Goal: Task Accomplishment & Management: Manage account settings

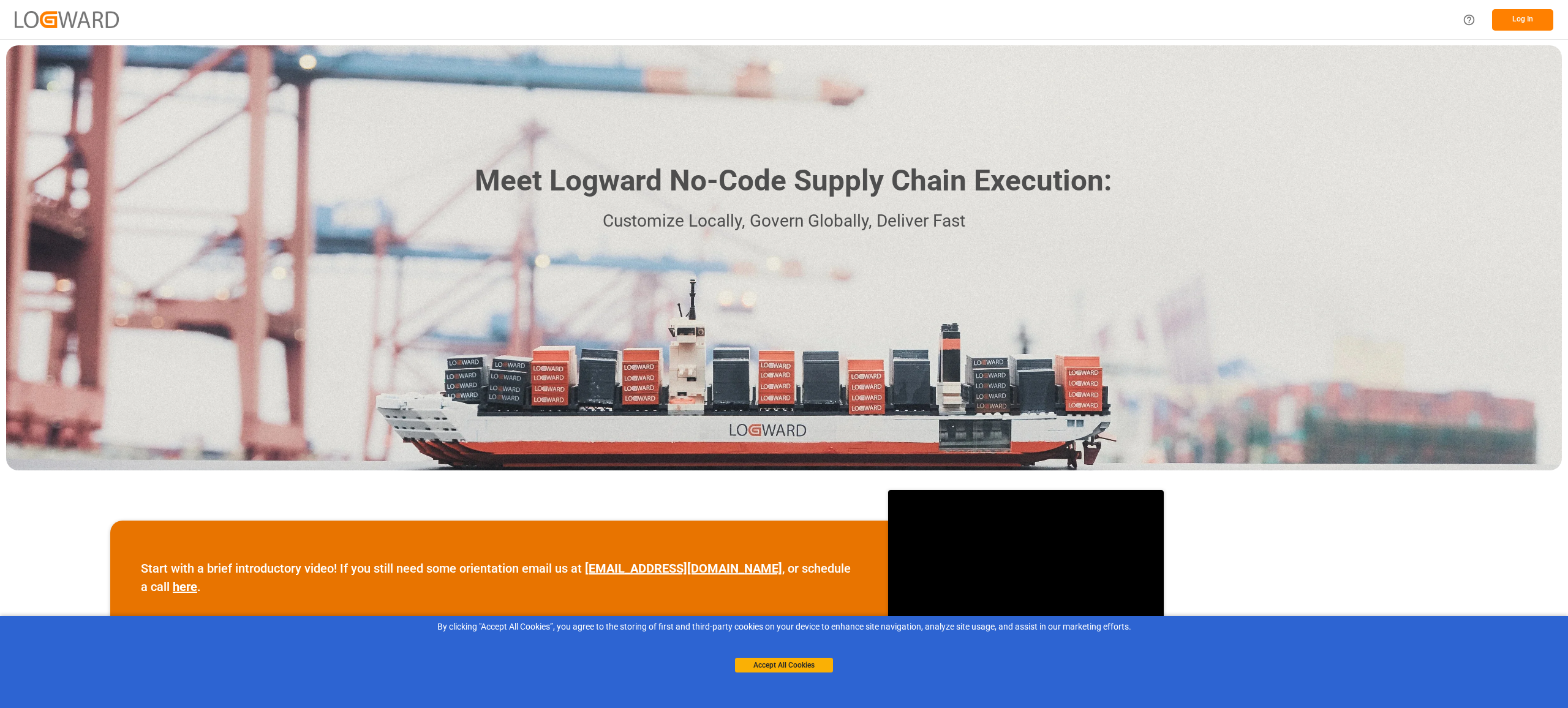
click at [1530, 25] on button "Log In" at bounding box center [1523, 20] width 61 height 21
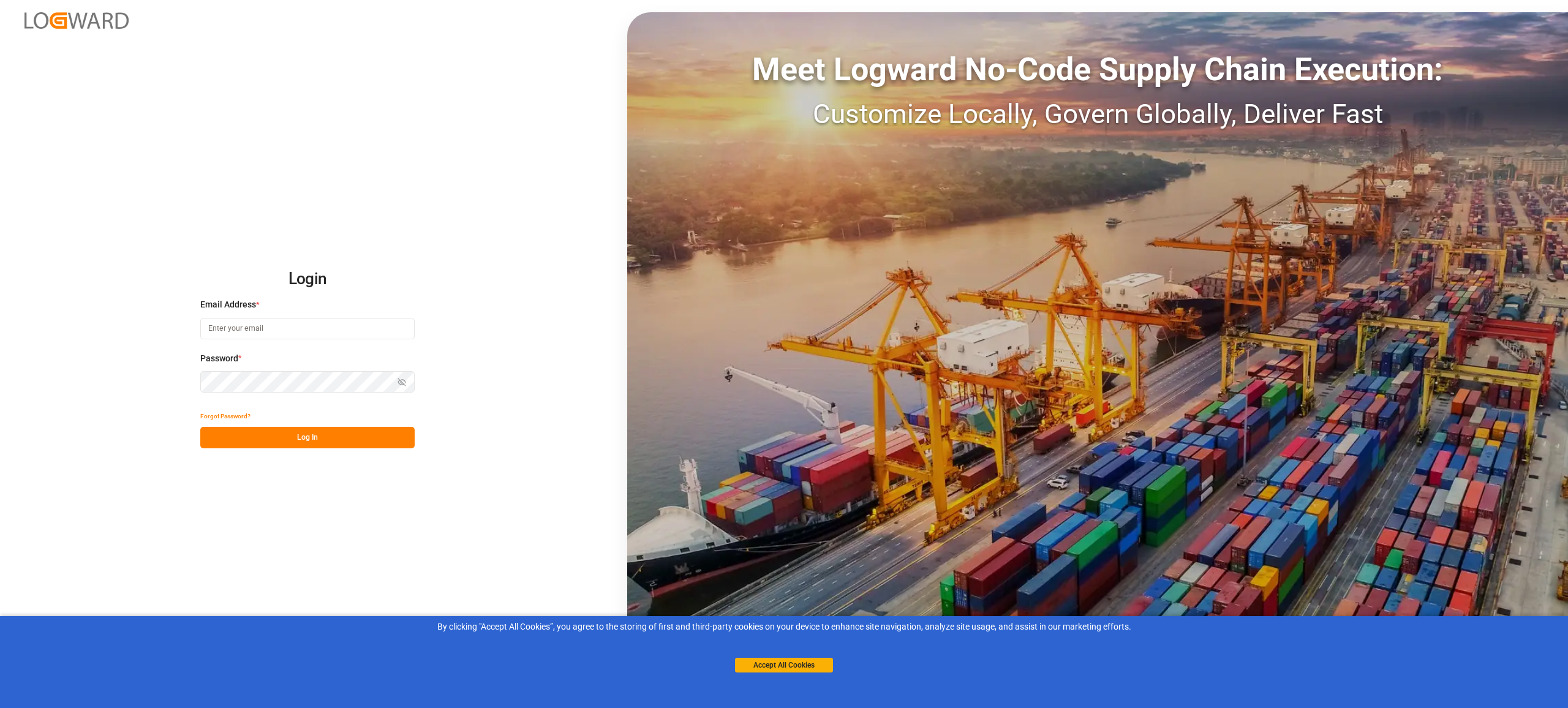
type input "[EMAIL_ADDRESS][PERSON_NAME][DOMAIN_NAME]"
click at [341, 442] on button "Log In" at bounding box center [307, 437] width 215 height 21
